Goal: Task Accomplishment & Management: Complete application form

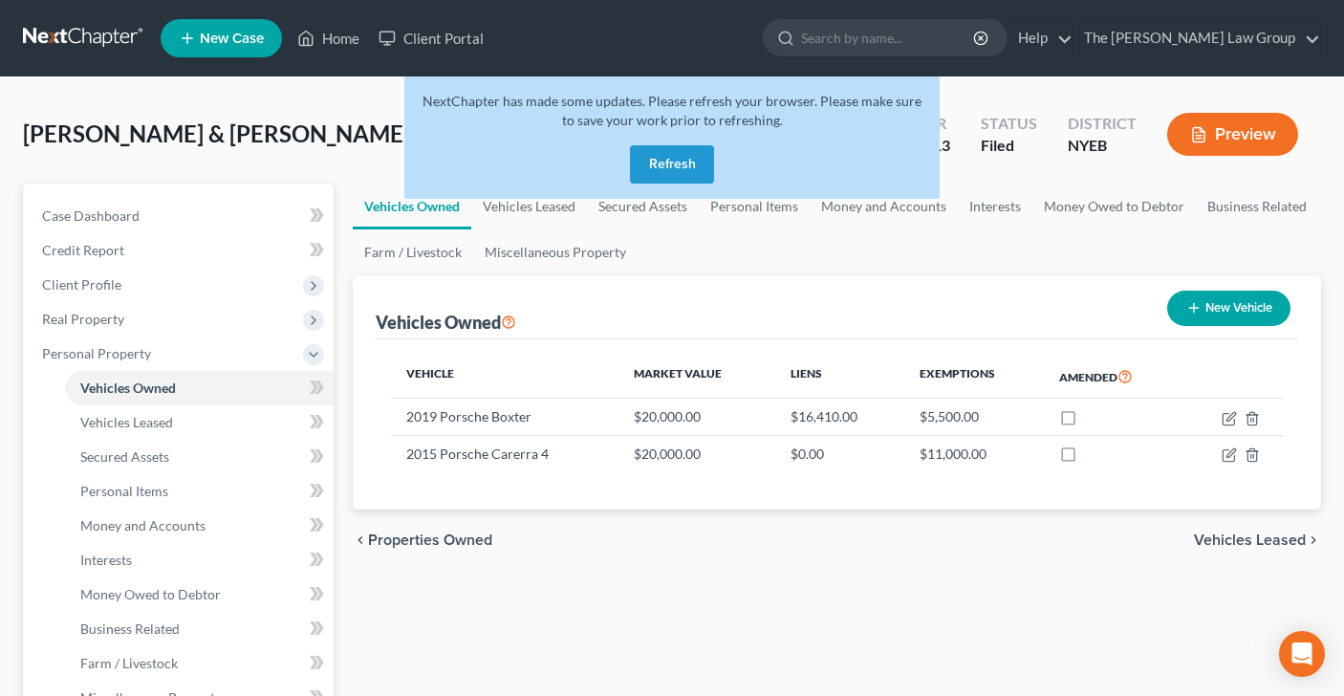
click at [664, 163] on button "Refresh" at bounding box center [672, 164] width 84 height 38
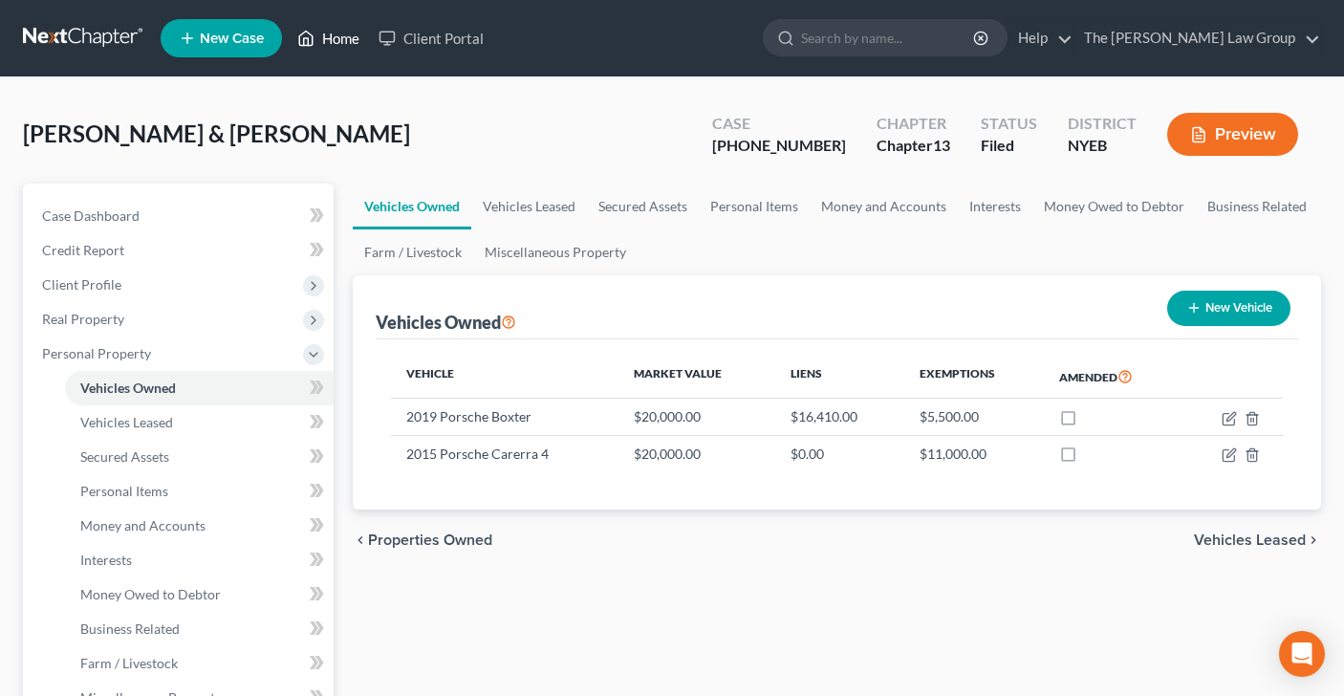
click at [337, 35] on link "Home" at bounding box center [328, 38] width 81 height 34
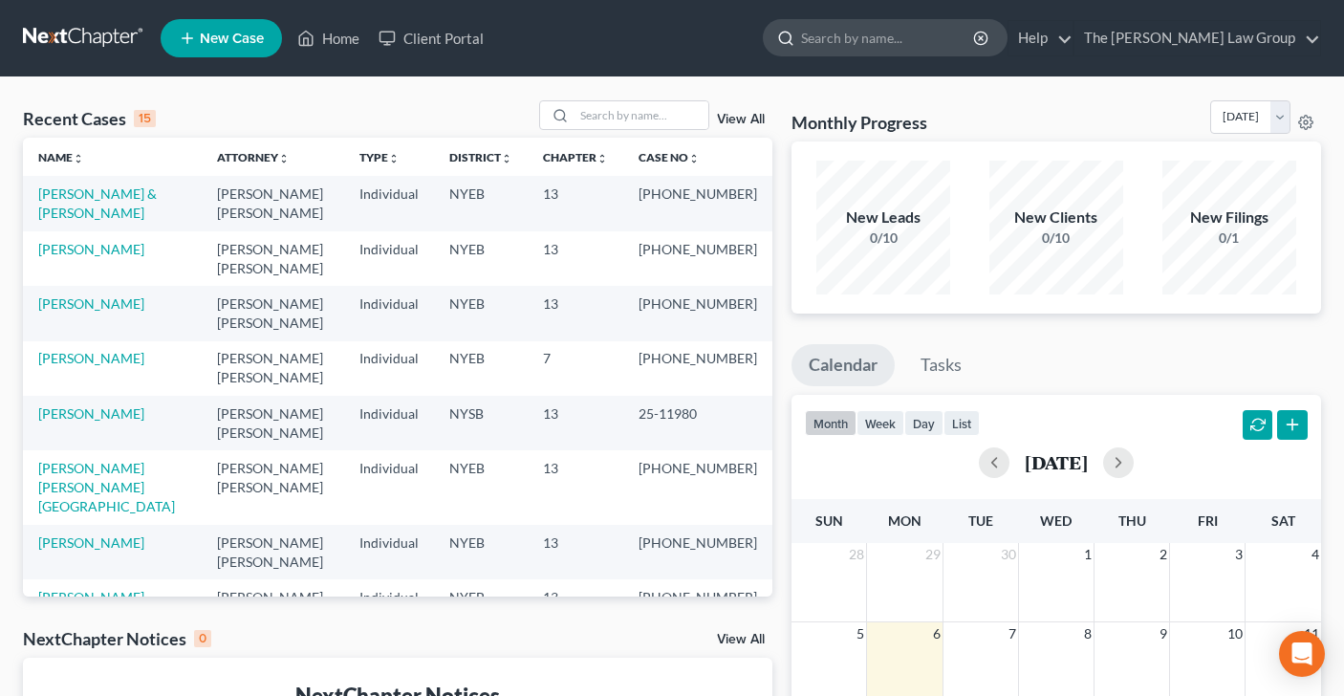
click at [905, 49] on input "search" at bounding box center [888, 37] width 175 height 35
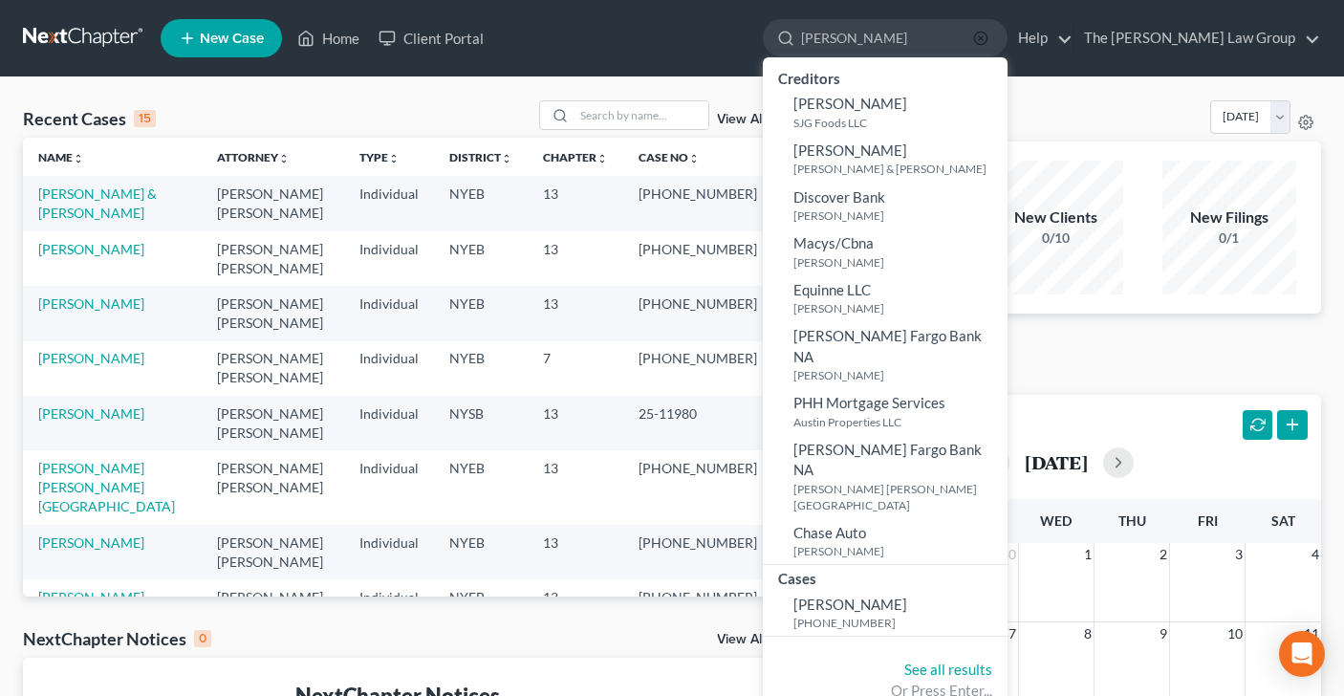
type input "[PERSON_NAME]"
click at [989, 39] on icon "button" at bounding box center [980, 38] width 15 height 15
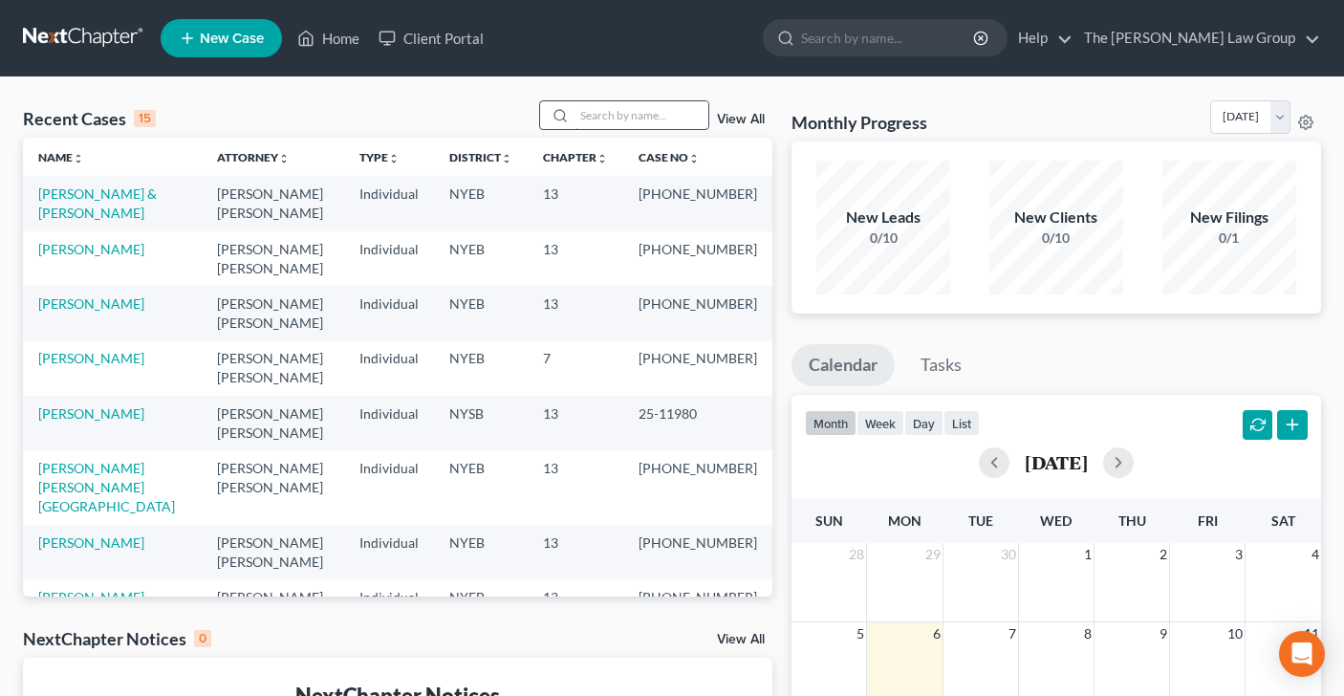
click at [634, 122] on input "search" at bounding box center [642, 115] width 134 height 28
type input "[PERSON_NAME]"
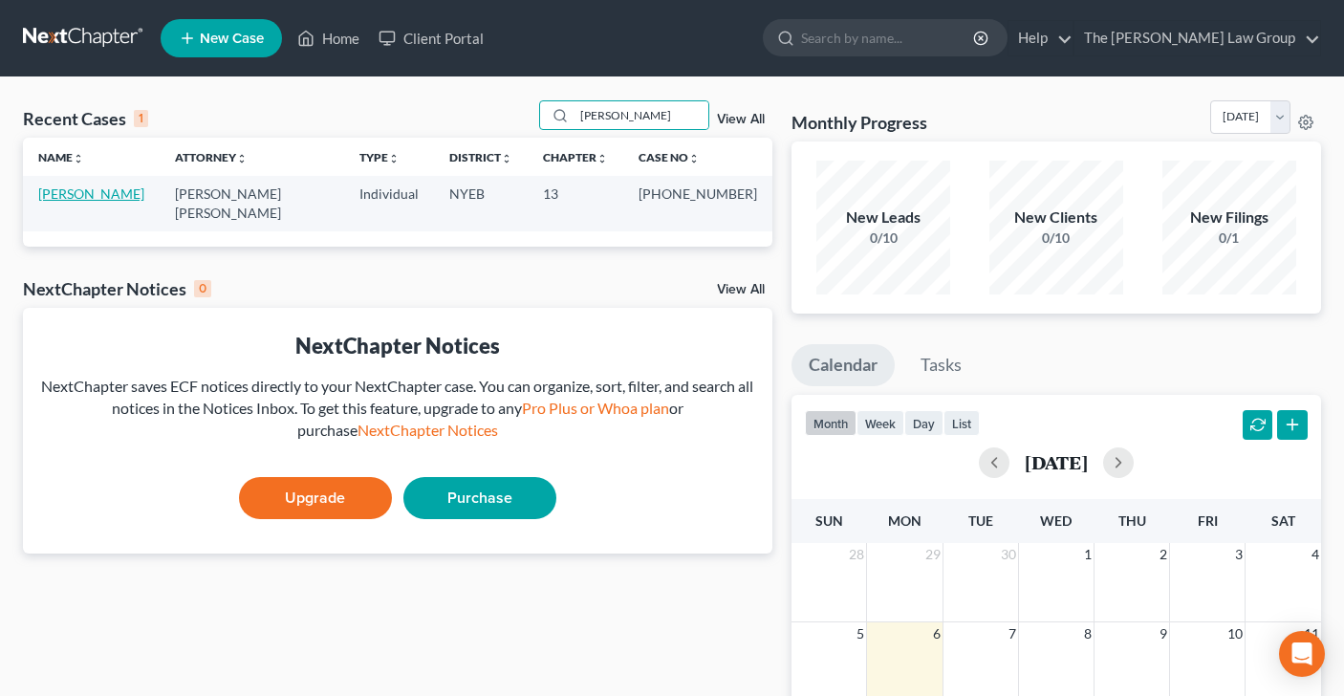
click at [86, 193] on link "[PERSON_NAME]" at bounding box center [91, 193] width 106 height 16
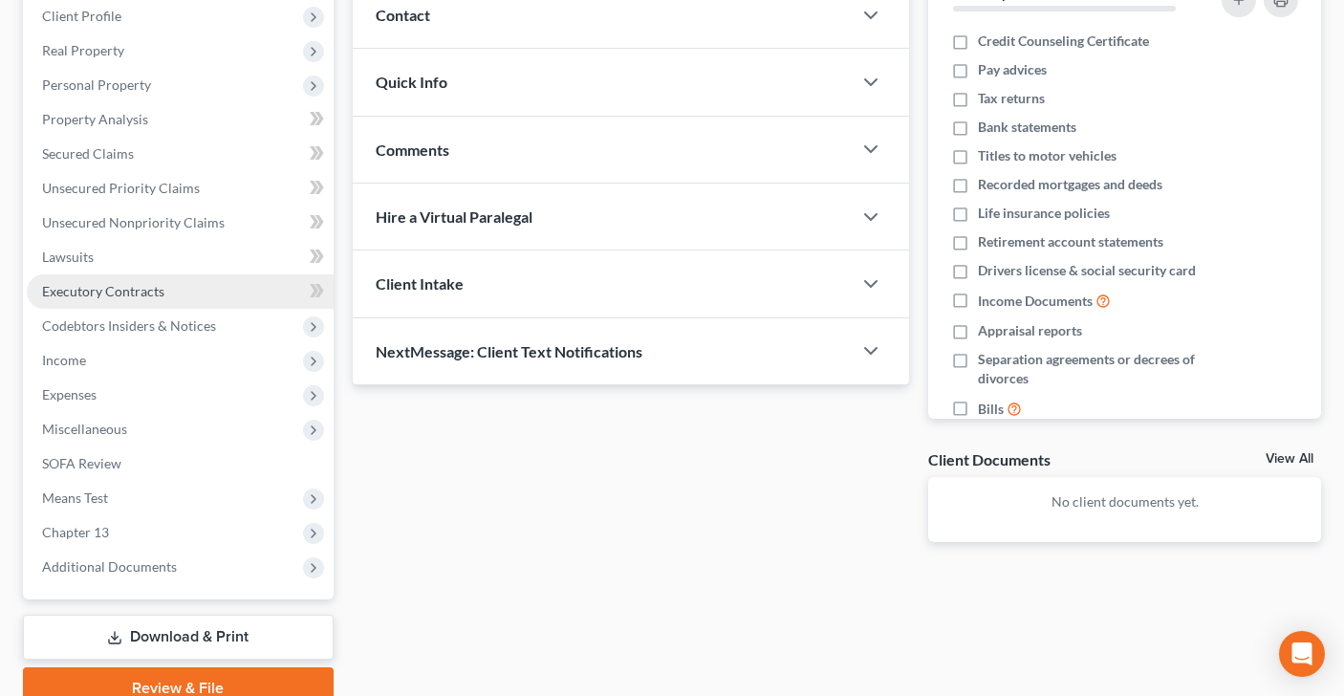
scroll to position [271, 0]
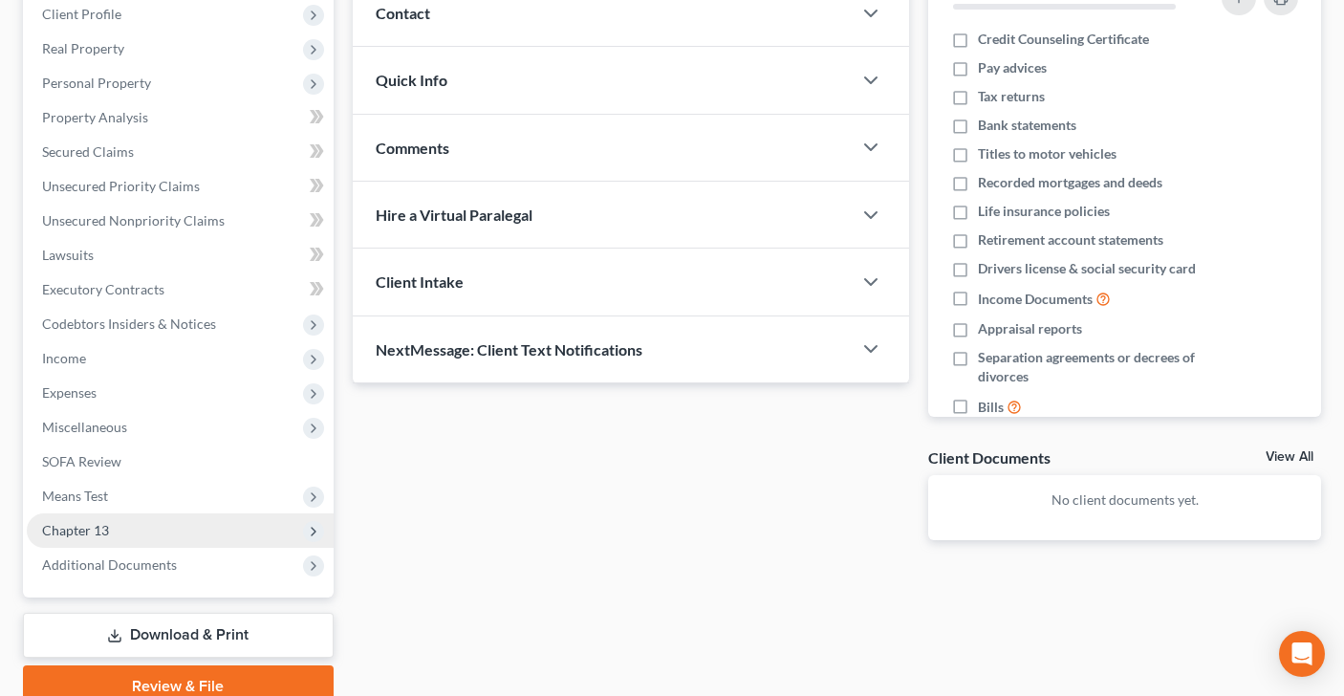
click at [209, 523] on span "Chapter 13" at bounding box center [180, 530] width 307 height 34
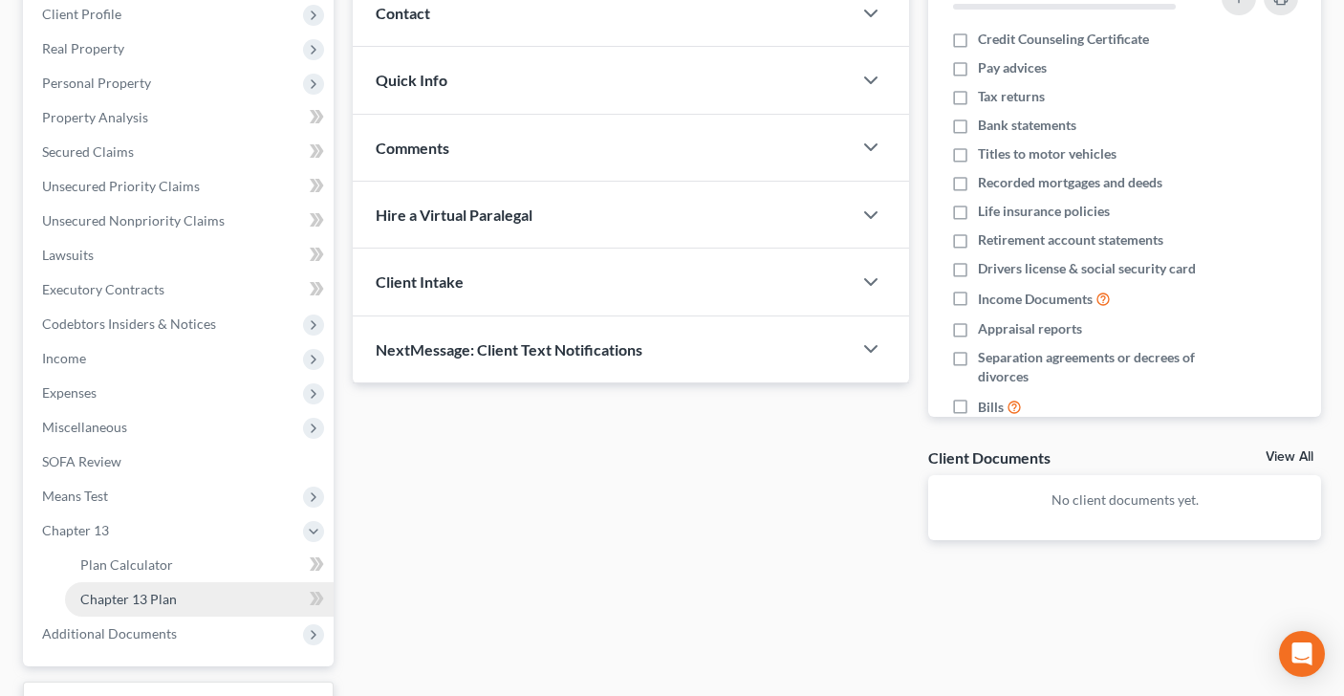
click at [221, 595] on link "Chapter 13 Plan" at bounding box center [199, 599] width 269 height 34
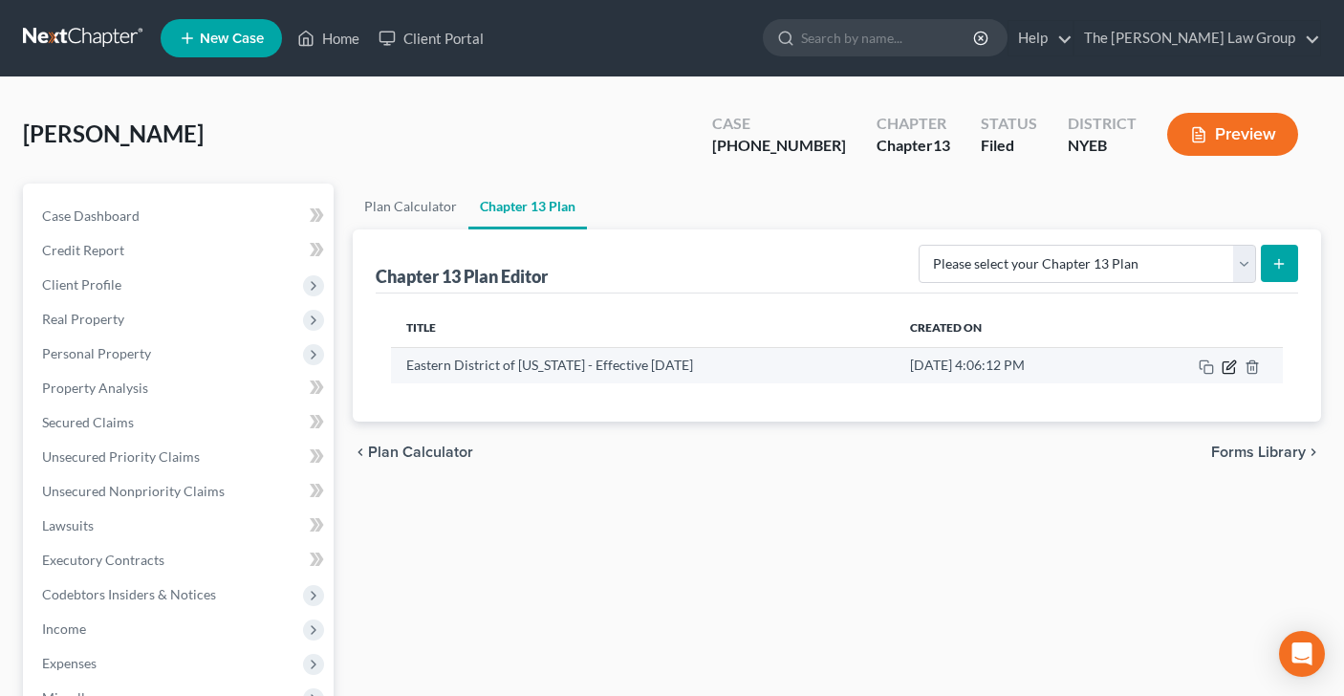
click at [1226, 366] on icon "button" at bounding box center [1229, 366] width 15 height 15
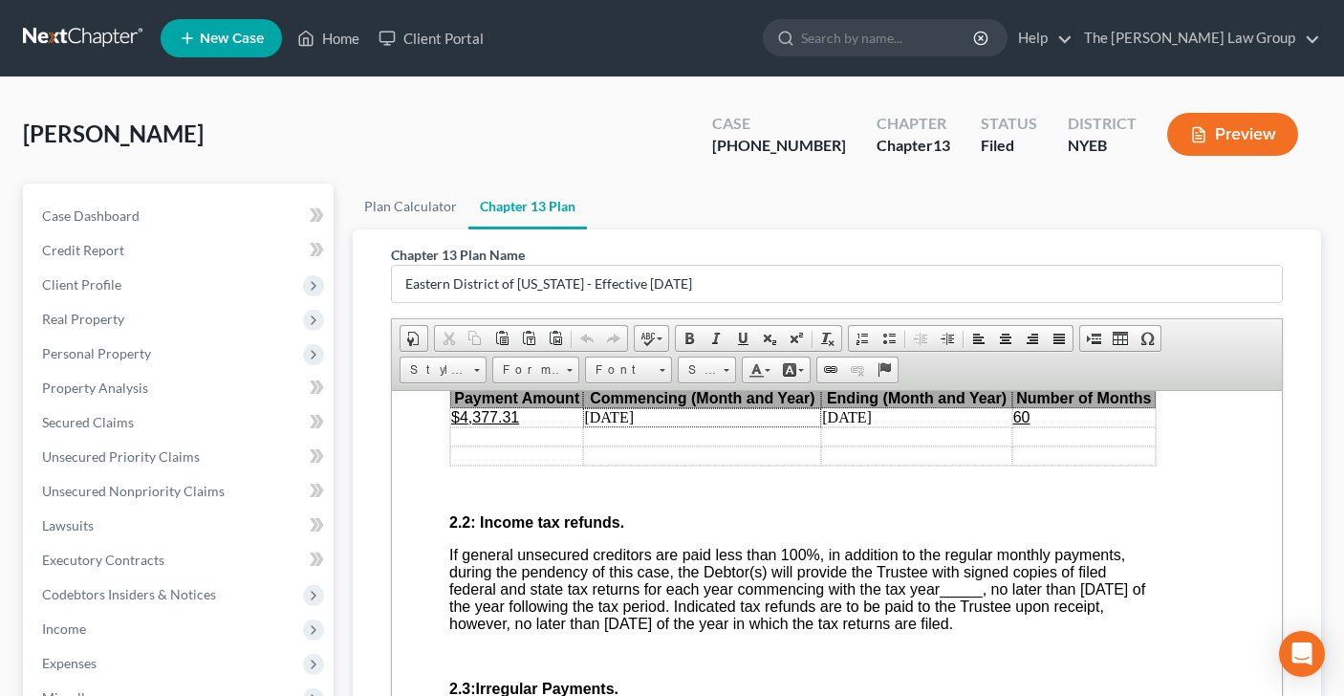
scroll to position [1266, 34]
click at [118, 457] on span "Unsecured Priority Claims" at bounding box center [121, 456] width 158 height 16
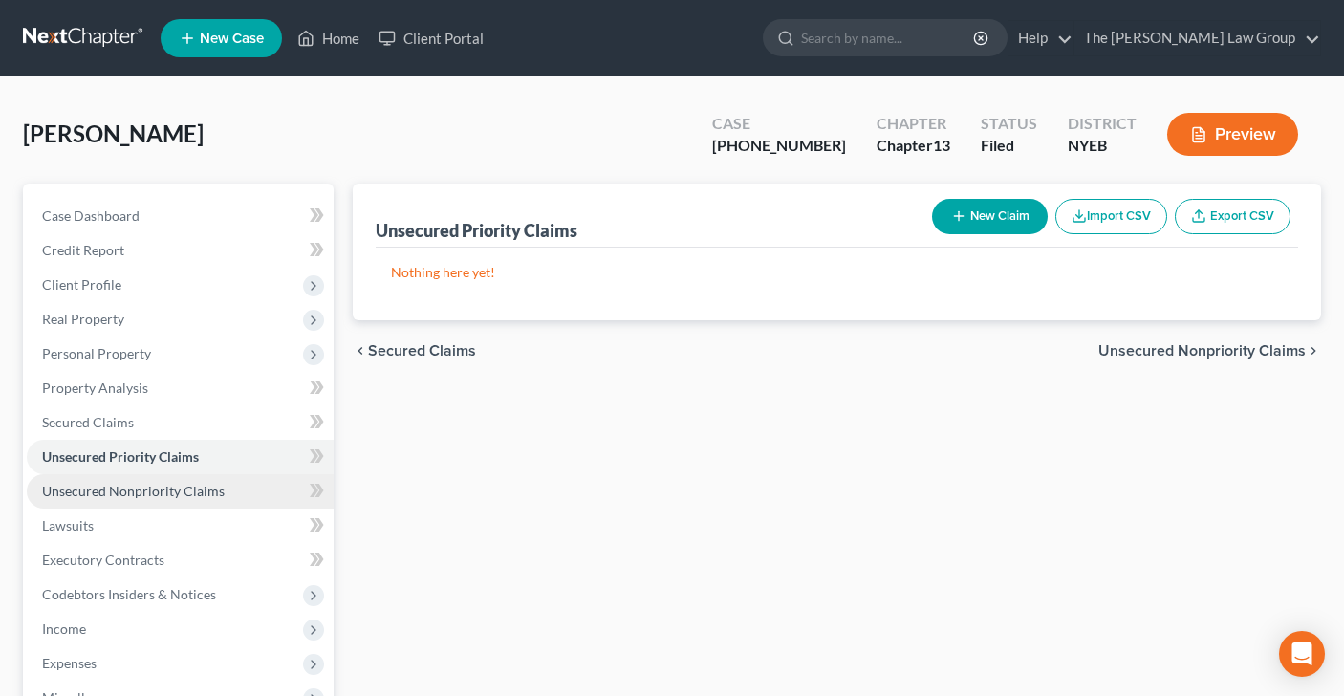
click at [104, 489] on span "Unsecured Nonpriority Claims" at bounding box center [133, 491] width 183 height 16
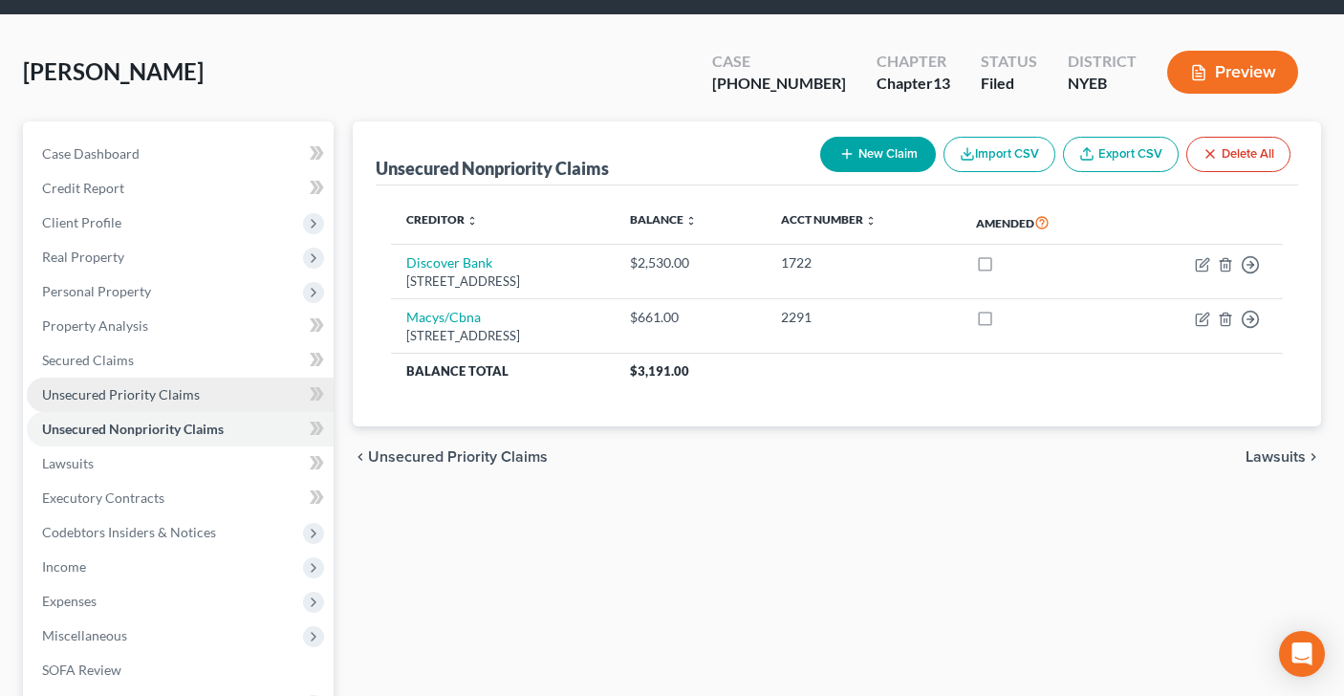
scroll to position [59, 0]
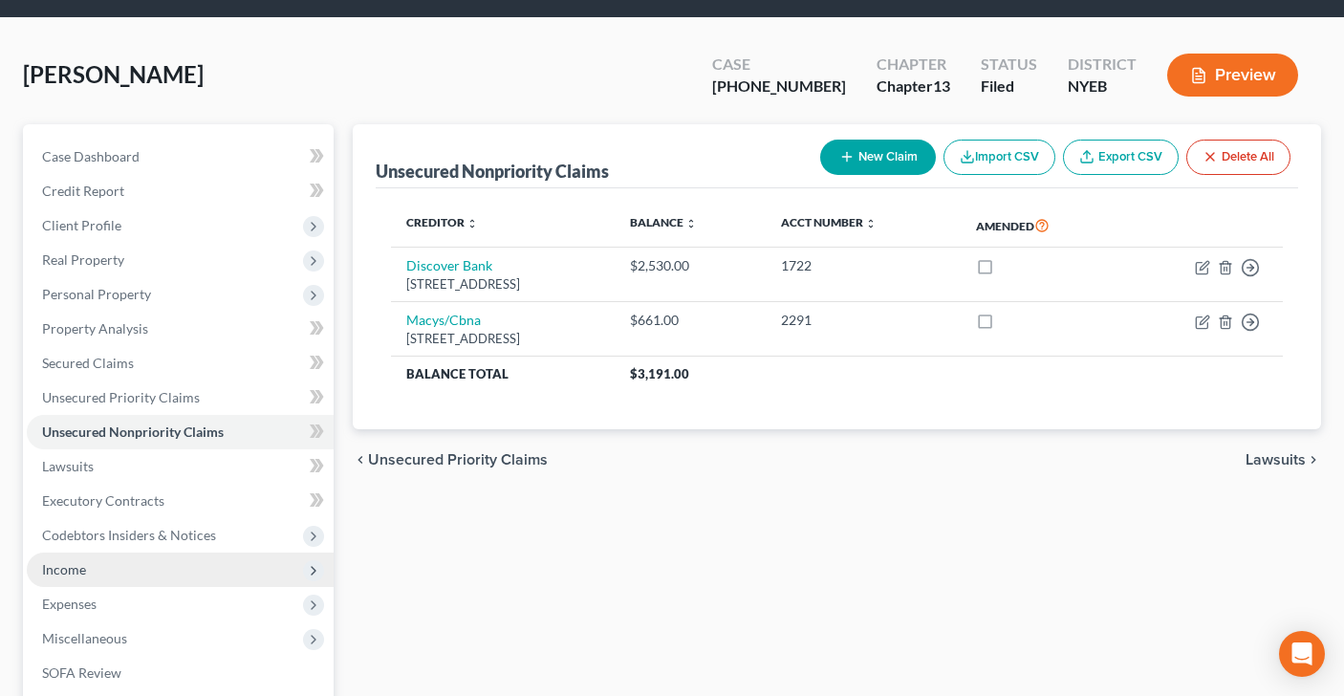
click at [94, 558] on span "Income" at bounding box center [180, 570] width 307 height 34
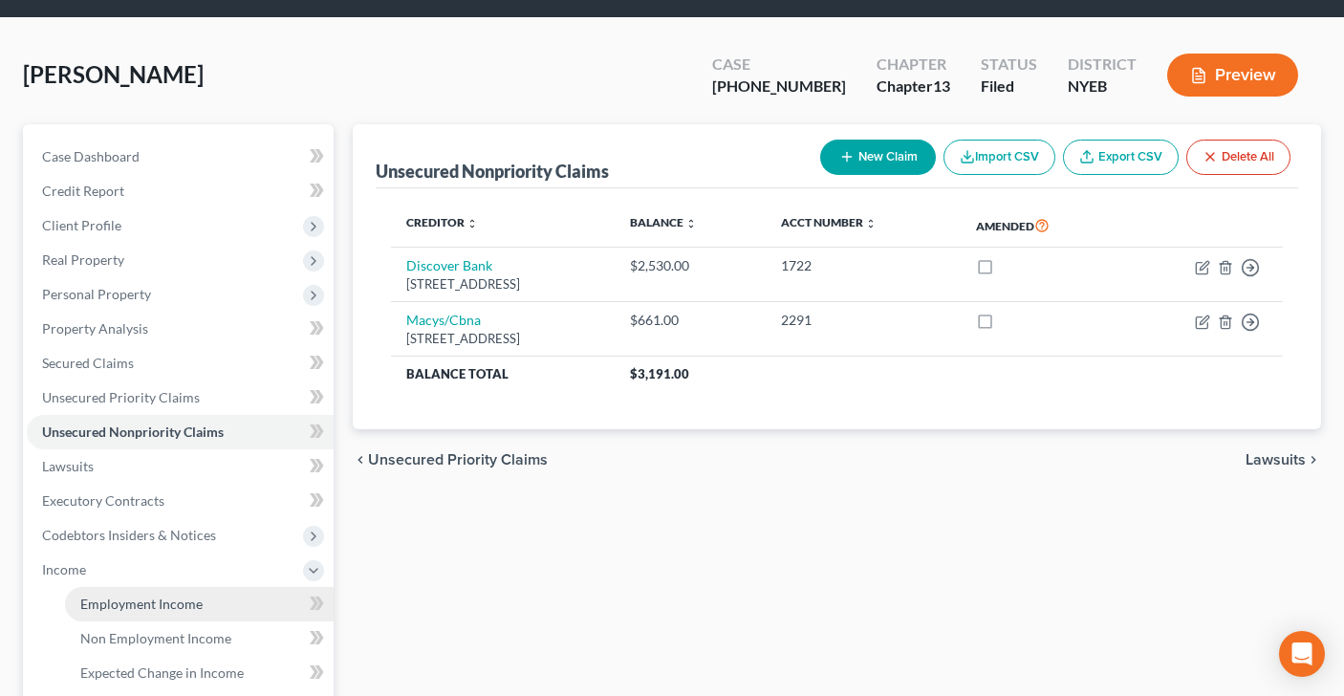
click at [196, 605] on span "Employment Income" at bounding box center [141, 604] width 122 height 16
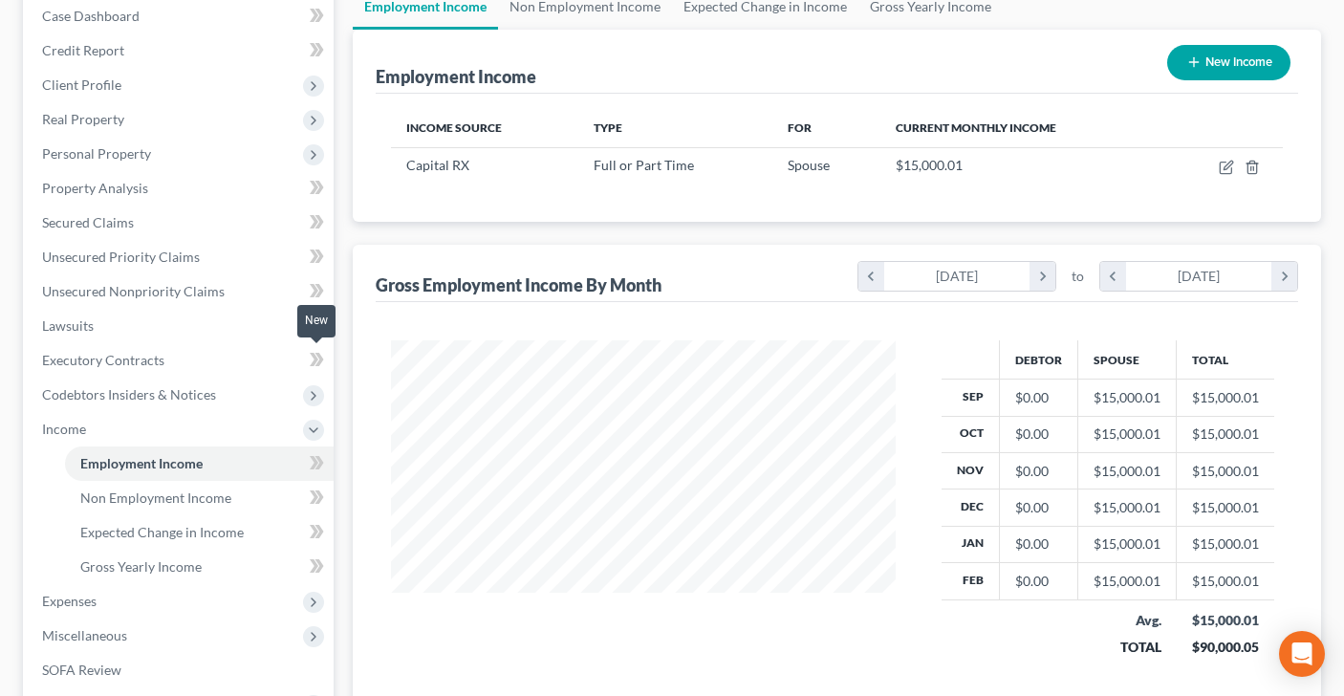
scroll to position [206, 0]
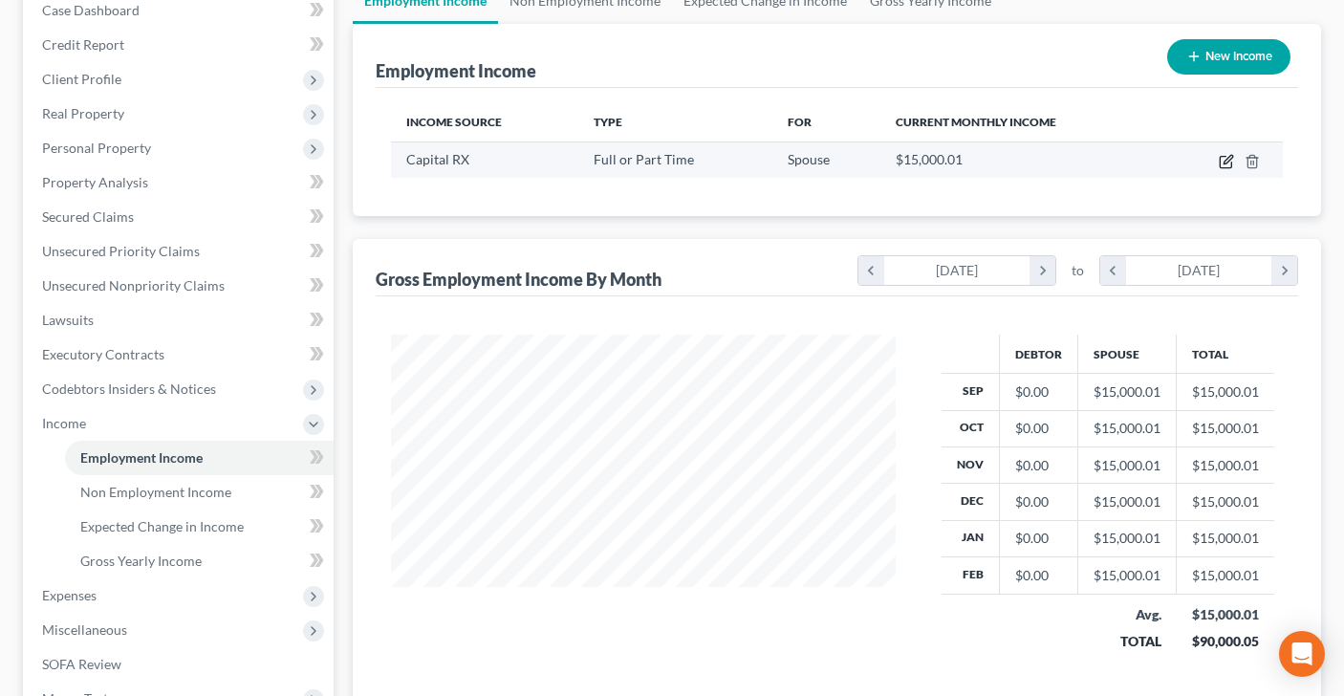
click at [1232, 163] on icon "button" at bounding box center [1226, 161] width 15 height 15
select select "0"
select select "2"
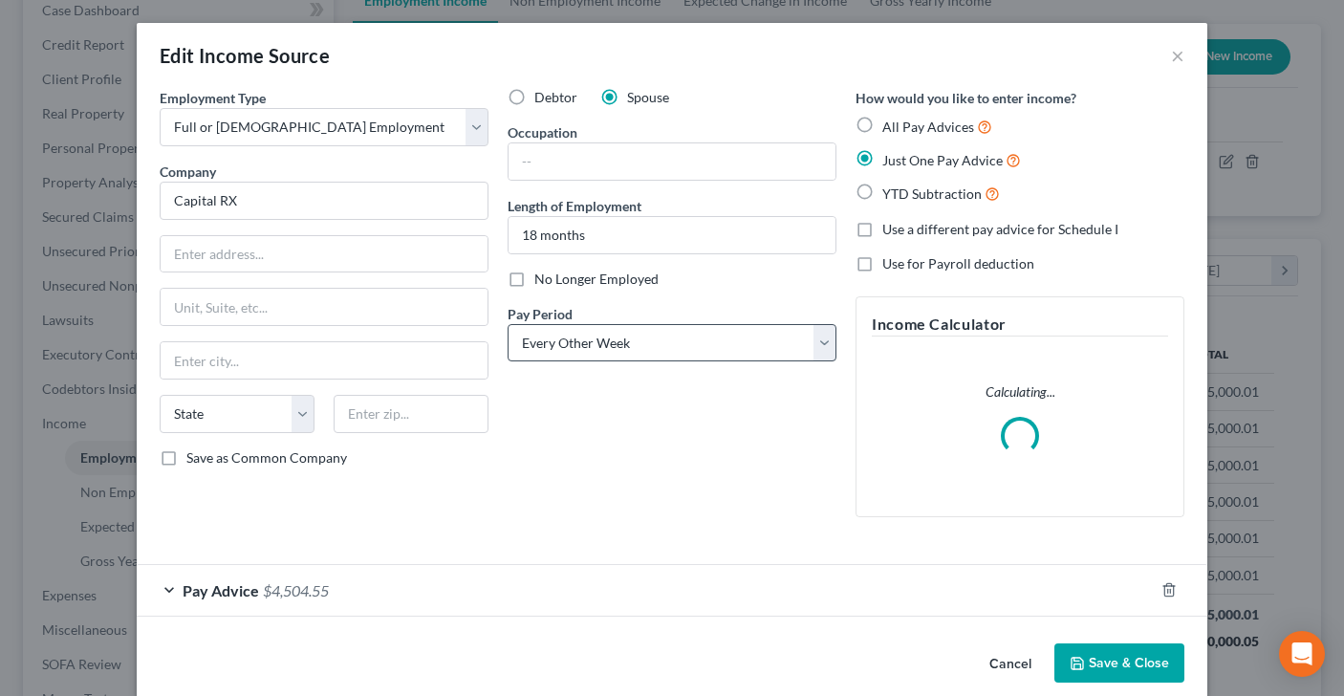
scroll to position [25, 0]
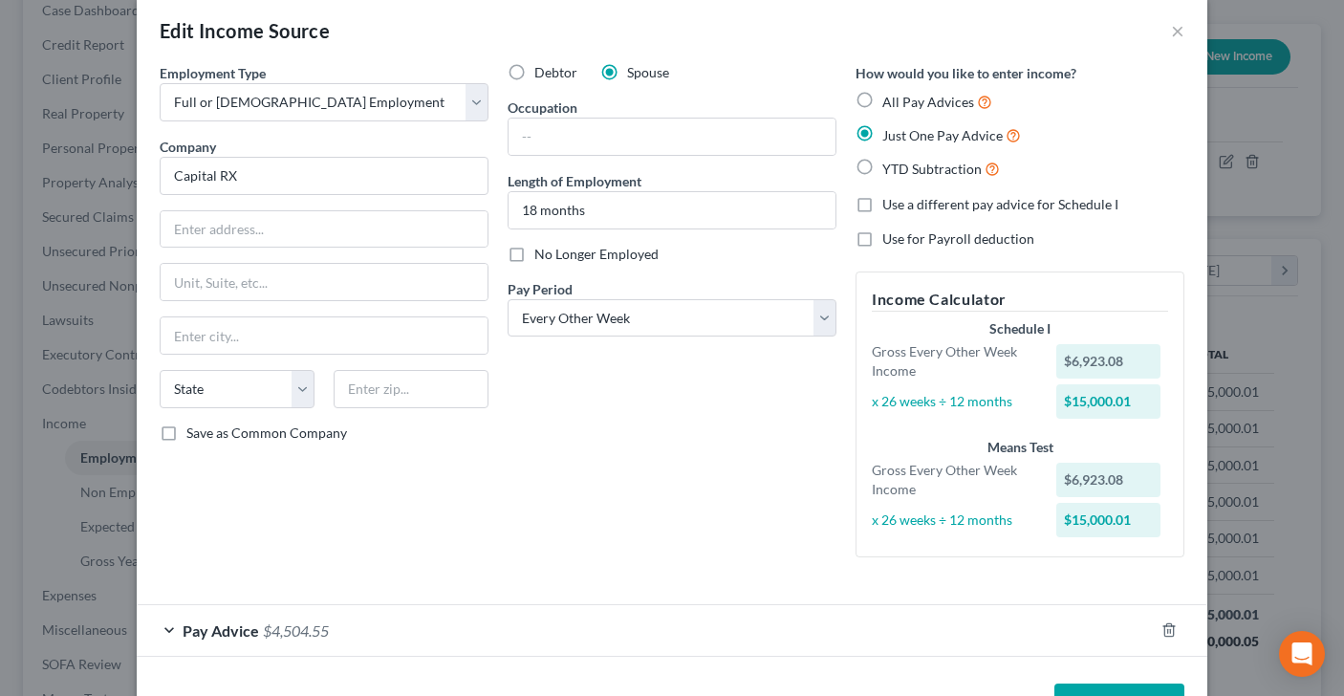
click at [164, 627] on div "Pay Advice $4,504.55" at bounding box center [645, 630] width 1017 height 51
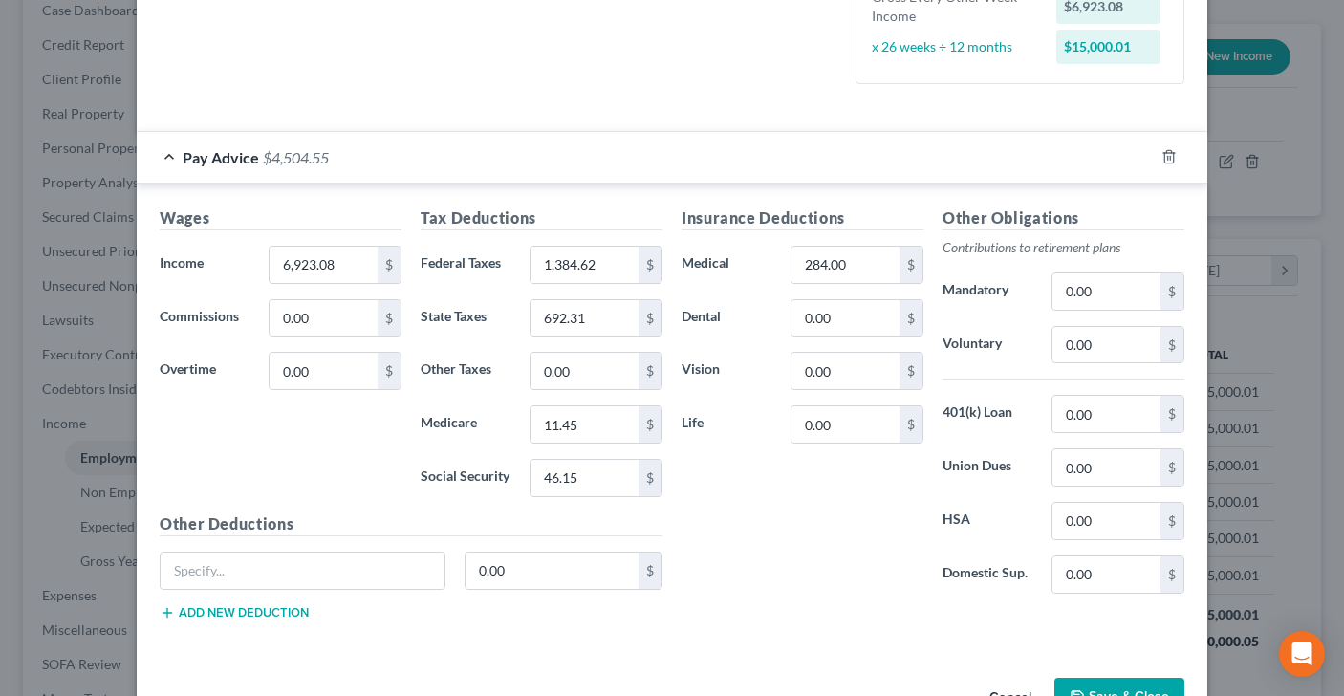
scroll to position [557, 0]
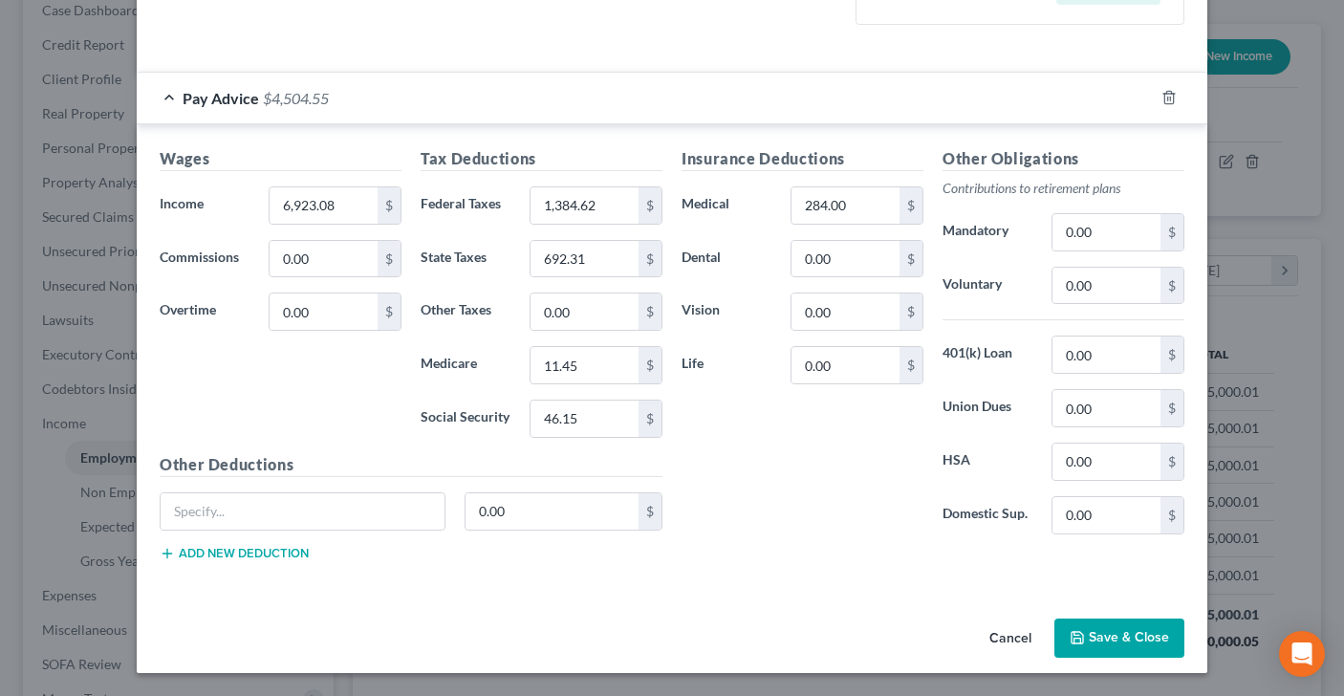
click at [1104, 641] on button "Save & Close" at bounding box center [1119, 639] width 130 height 40
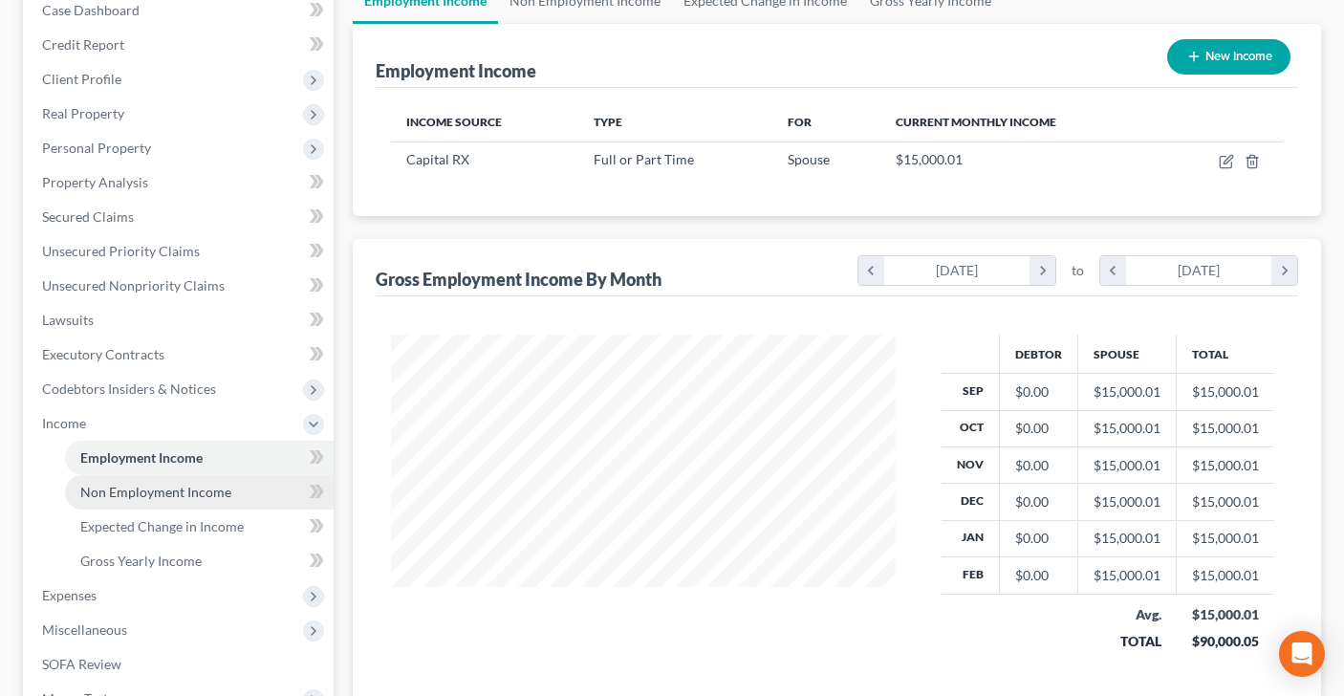
click at [136, 488] on span "Non Employment Income" at bounding box center [155, 492] width 151 height 16
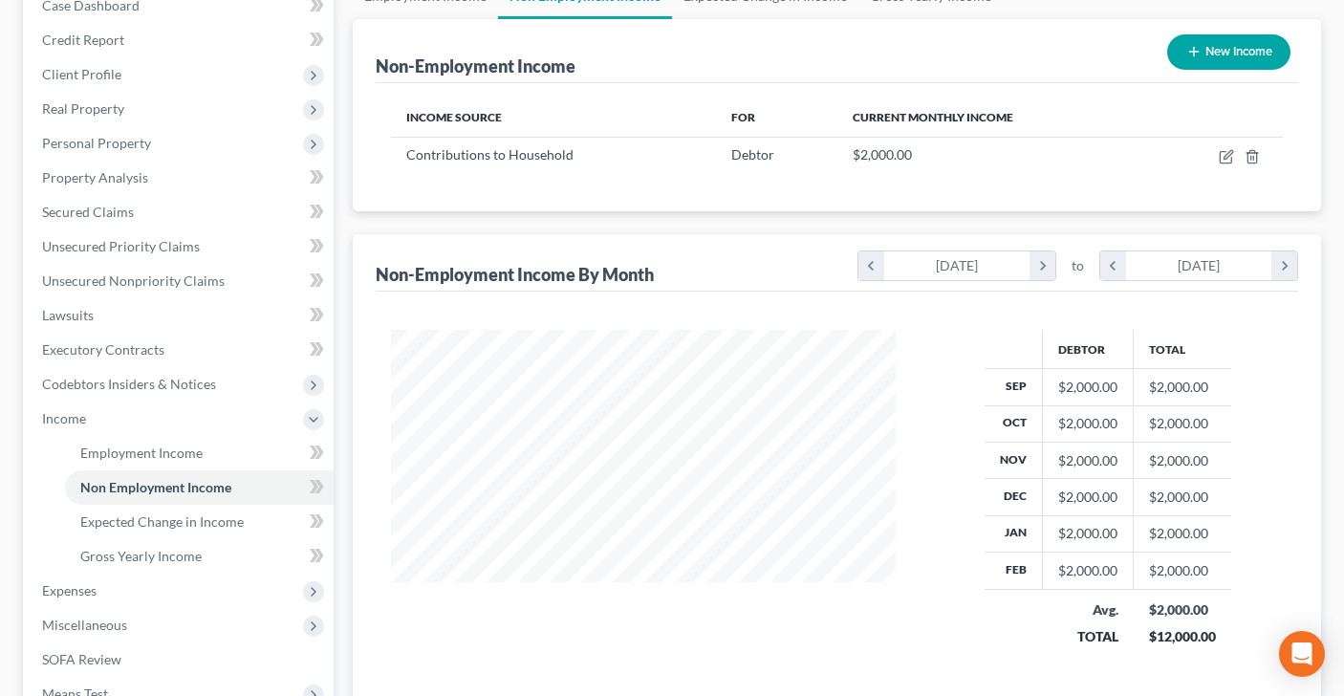
scroll to position [213, 0]
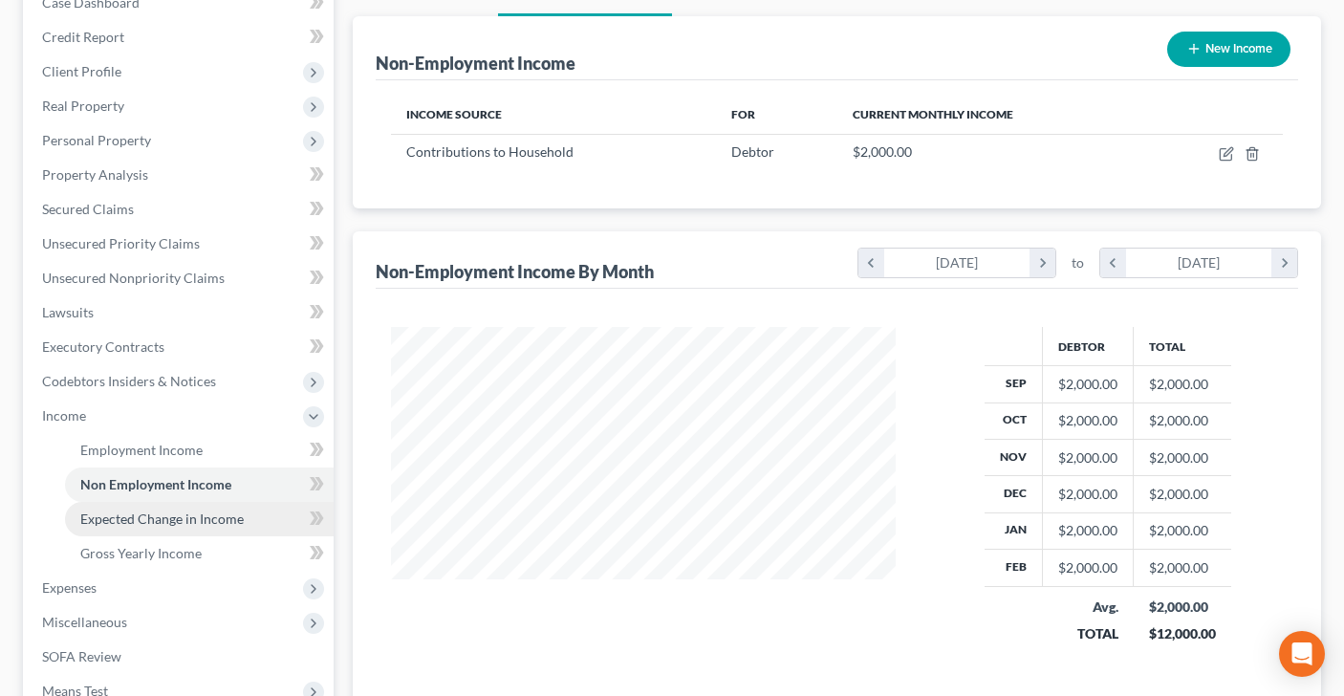
click at [196, 512] on span "Expected Change in Income" at bounding box center [161, 519] width 163 height 16
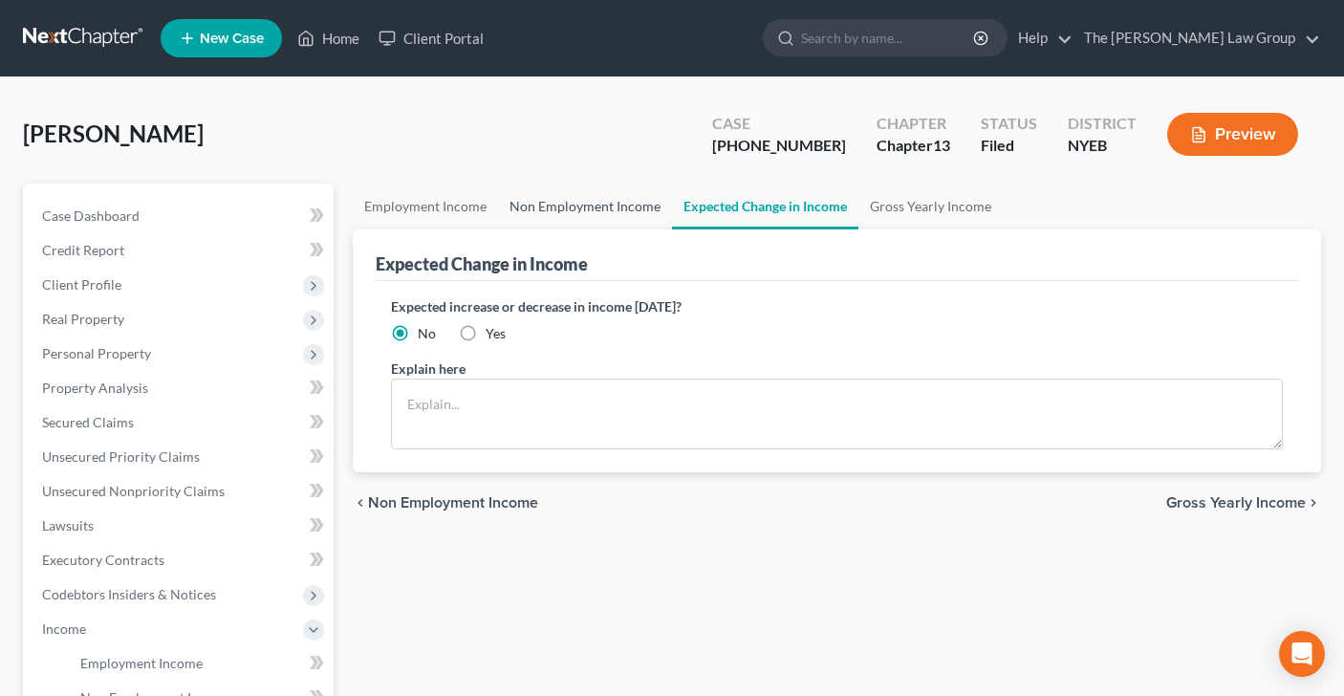
click at [577, 206] on link "Non Employment Income" at bounding box center [585, 207] width 174 height 46
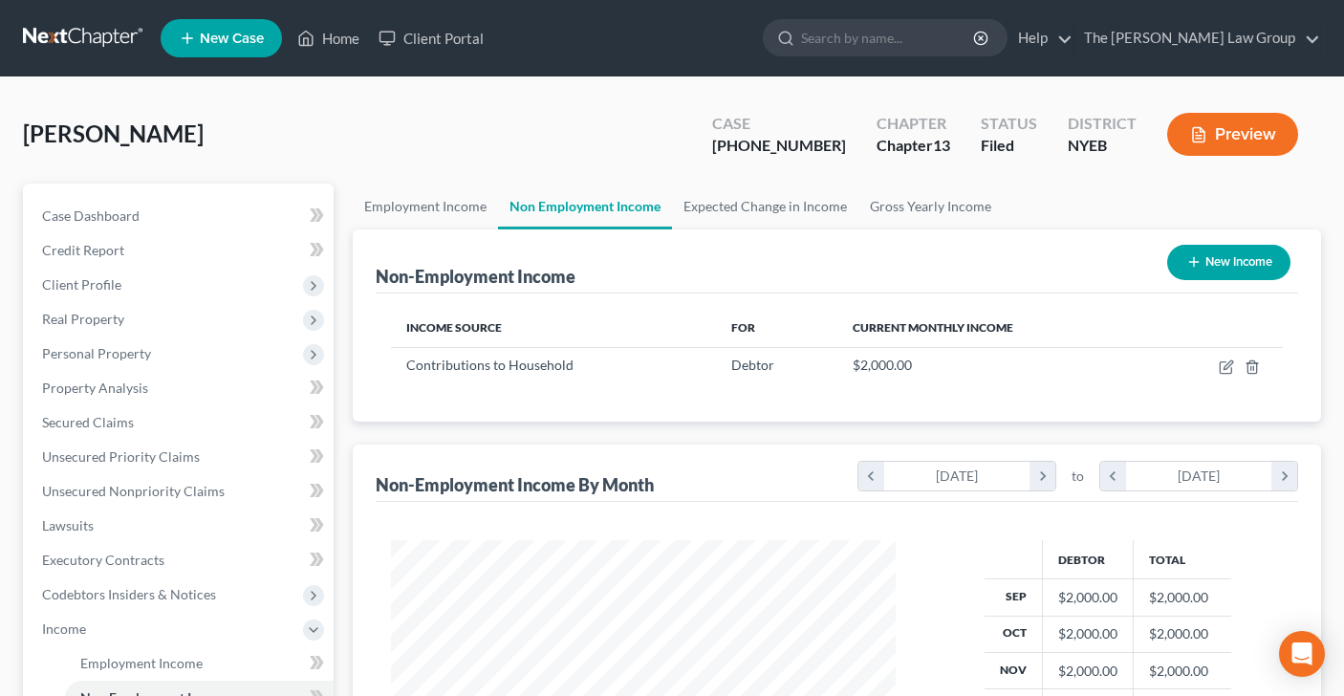
scroll to position [342, 543]
